Goal: Task Accomplishment & Management: Complete application form

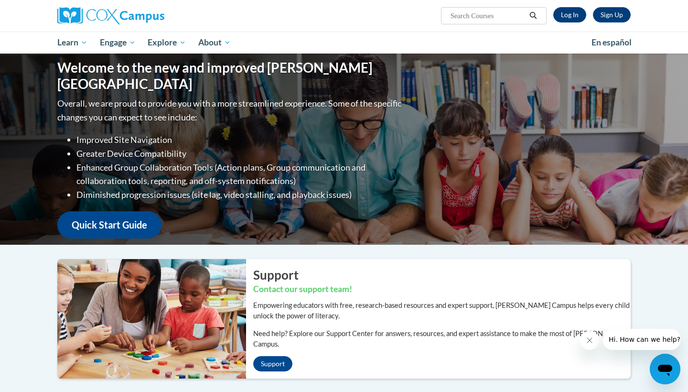
click at [571, 19] on link "Log In" at bounding box center [570, 14] width 33 height 15
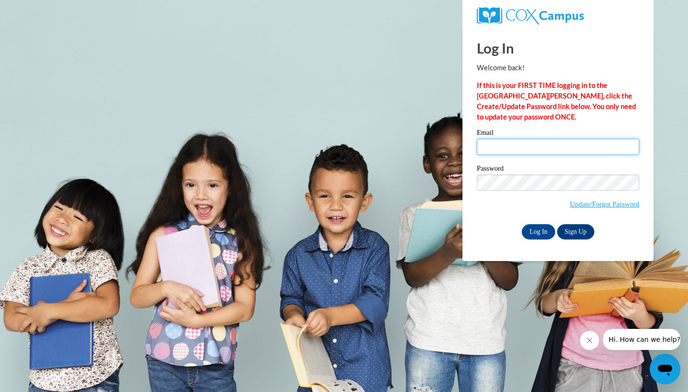
type input "[EMAIL_ADDRESS][DOMAIN_NAME]"
click at [538, 228] on input "Log In" at bounding box center [538, 231] width 33 height 15
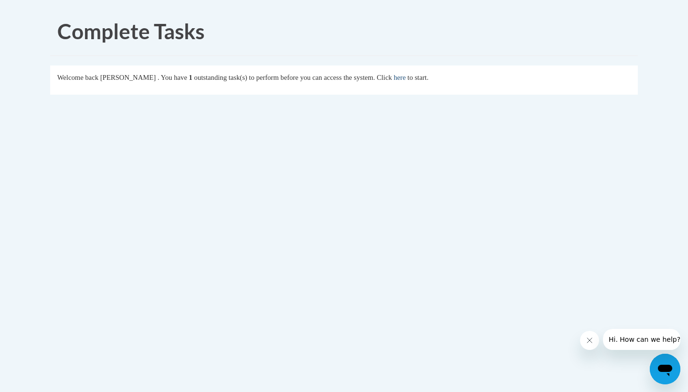
click at [406, 76] on link "here" at bounding box center [400, 78] width 12 height 8
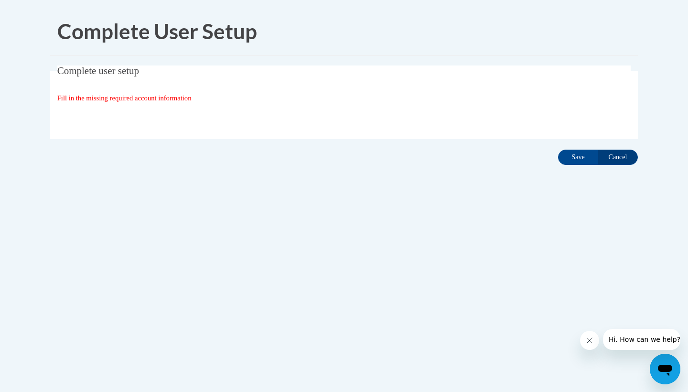
click at [131, 96] on span "Fill in the missing required account information" at bounding box center [124, 98] width 134 height 8
click at [133, 83] on fieldset "Complete user setup Fill in the missing required account information User Profi…" at bounding box center [344, 102] width 588 height 74
click at [571, 159] on input "Save" at bounding box center [578, 157] width 40 height 15
